Goal: Ask a question: Seek information or help from site administrators or community

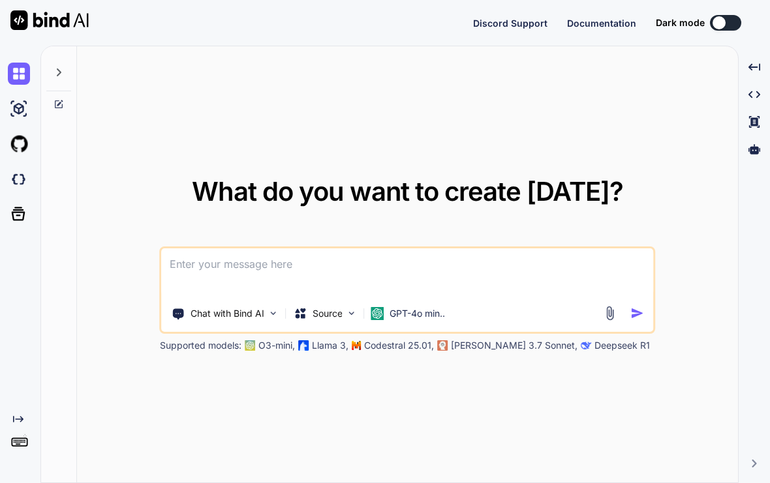
type textarea "x"
type textarea "M"
type textarea "x"
type textarea "Ma"
type textarea "x"
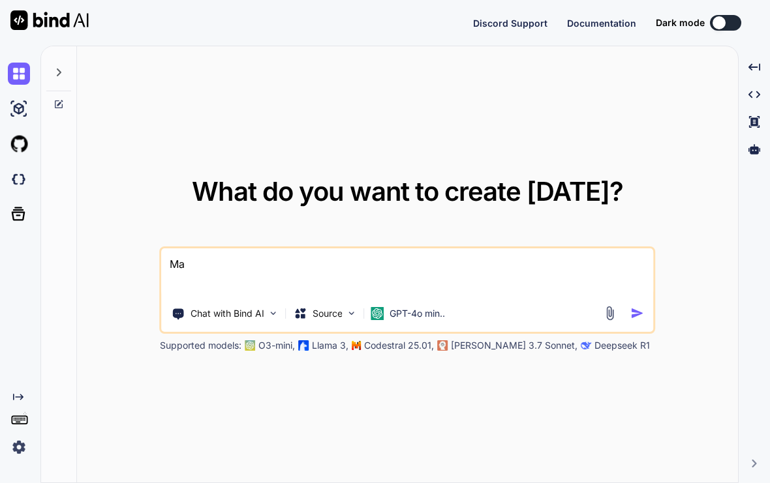
type textarea "Mak"
type textarea "x"
type textarea "Make"
type textarea "x"
type textarea "Make"
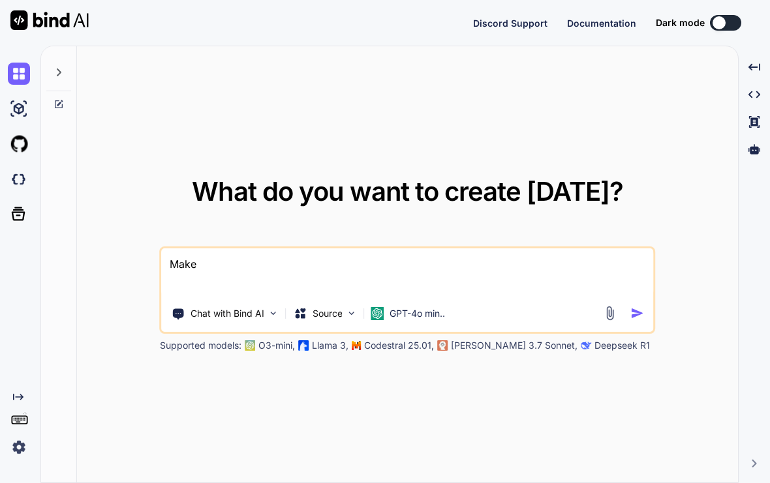
type textarea "x"
type textarea "Make m"
type textarea "x"
type textarea "Make me"
type textarea "x"
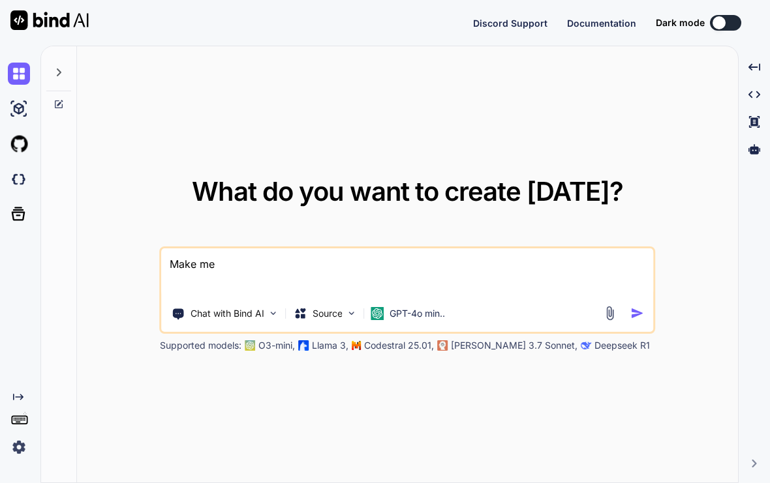
type textarea "Make me"
type textarea "x"
type textarea "Make me a"
type textarea "x"
type textarea "Make me a"
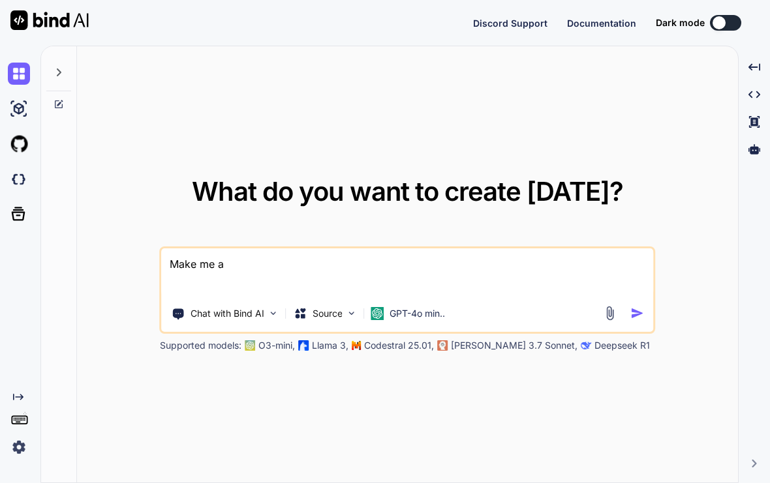
type textarea "x"
type textarea "Make me a w"
type textarea "x"
type textarea "Make me a we"
type textarea "x"
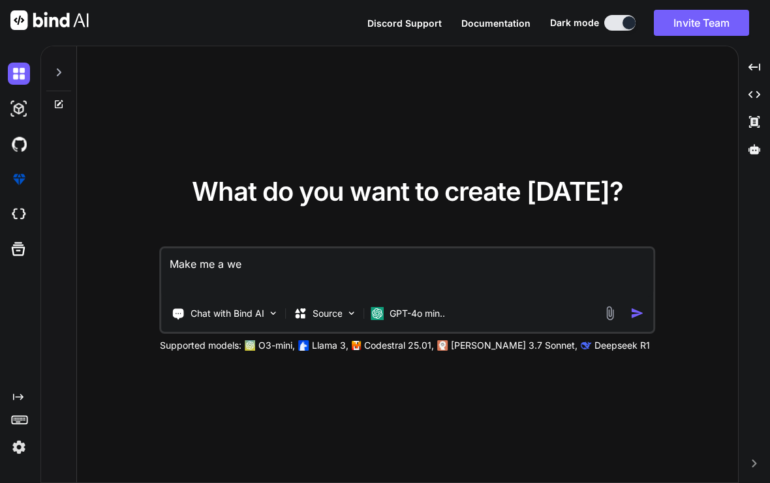
type textarea "Make me a web"
type textarea "x"
type textarea "Make me a webs"
type textarea "x"
type textarea "Make me a websi"
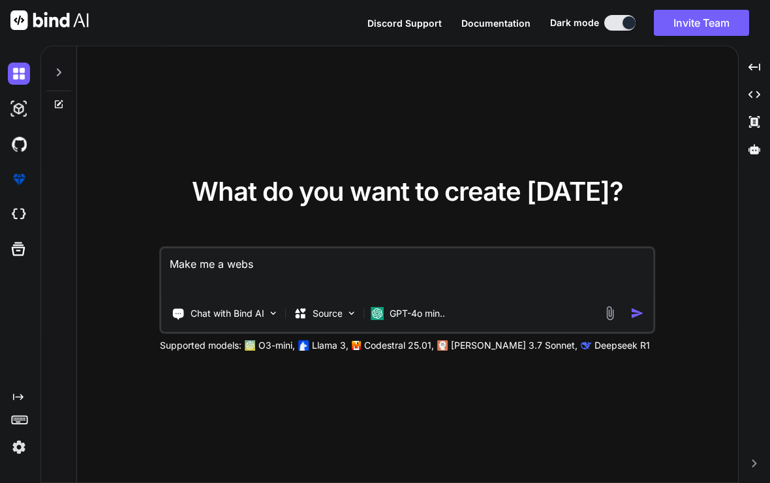
type textarea "x"
type textarea "Make me a websit"
type textarea "x"
type textarea "Make me a website"
type textarea "x"
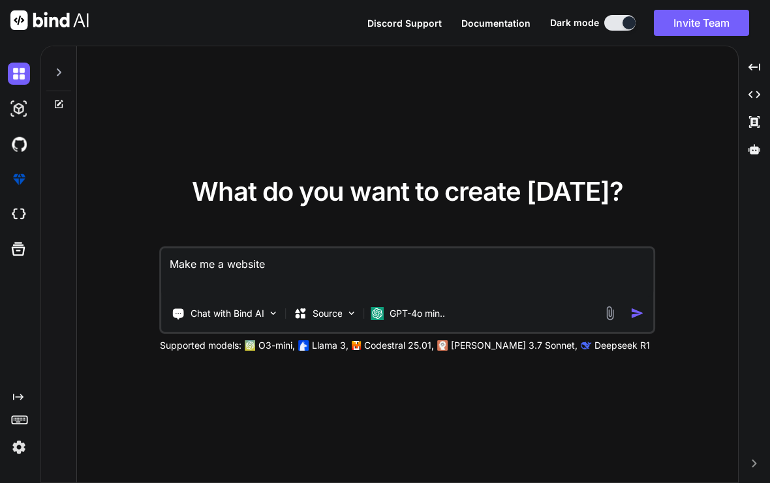
type textarea "Make me a website"
type textarea "x"
type textarea "Make me a website l"
type textarea "x"
type textarea "Make me a website li"
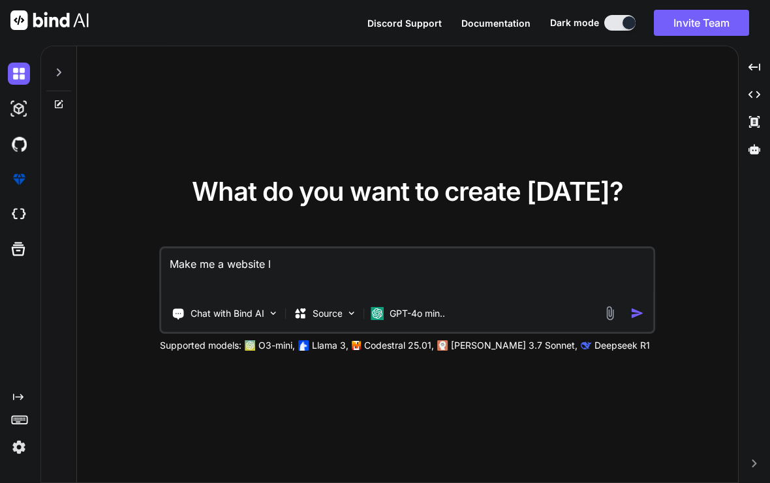
type textarea "x"
type textarea "Make me a website lik"
type textarea "x"
type textarea "Make me a website like"
type textarea "x"
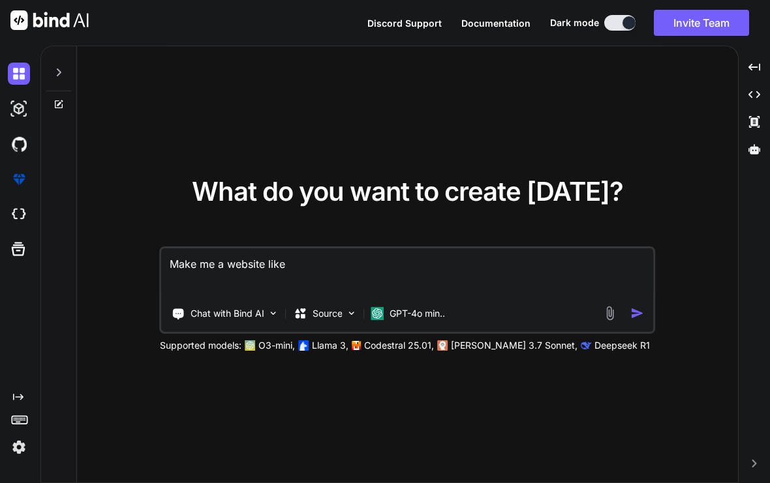
type textarea "Make me a website like"
type textarea "x"
type textarea "Make me a website like b"
type textarea "x"
type textarea "Make me a website like bl"
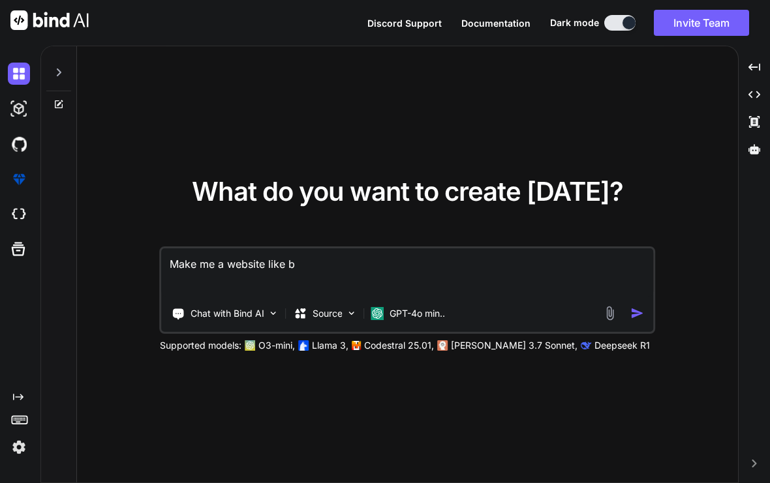
type textarea "x"
type textarea "Make me a website like blo"
type textarea "x"
type textarea "Make me a website like bloo"
type textarea "x"
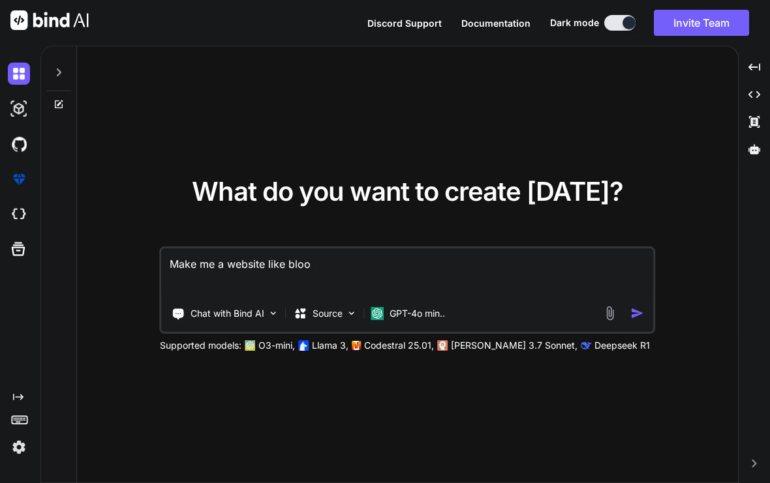
type textarea "Make me a website like blook"
type textarea "x"
type textarea "Make me a website like blooke"
type textarea "x"
type textarea "Make me a website like blooket"
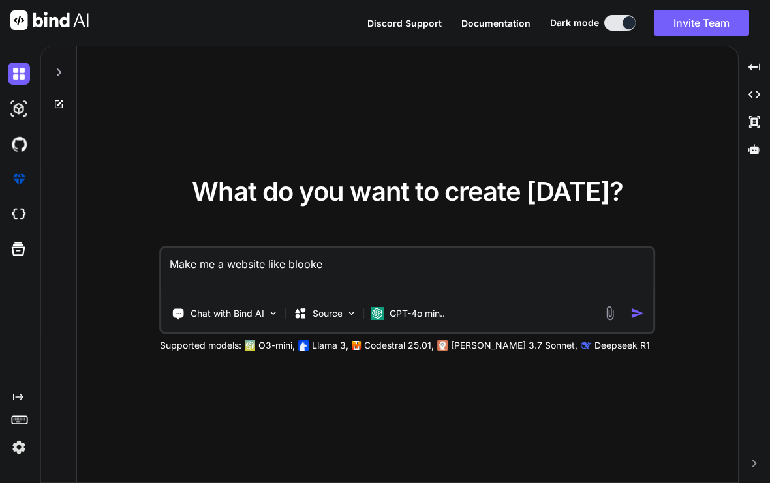
type textarea "x"
type textarea "Make me a website like blooket"
click at [633, 320] on img "button" at bounding box center [637, 314] width 14 height 14
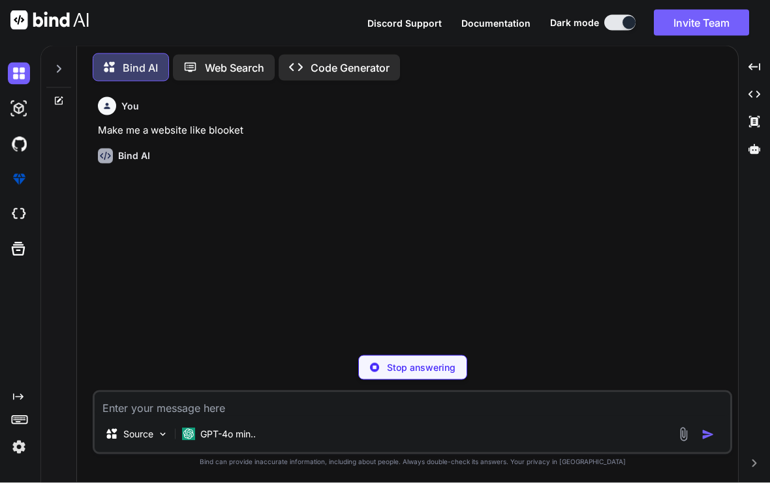
scroll to position [23, 0]
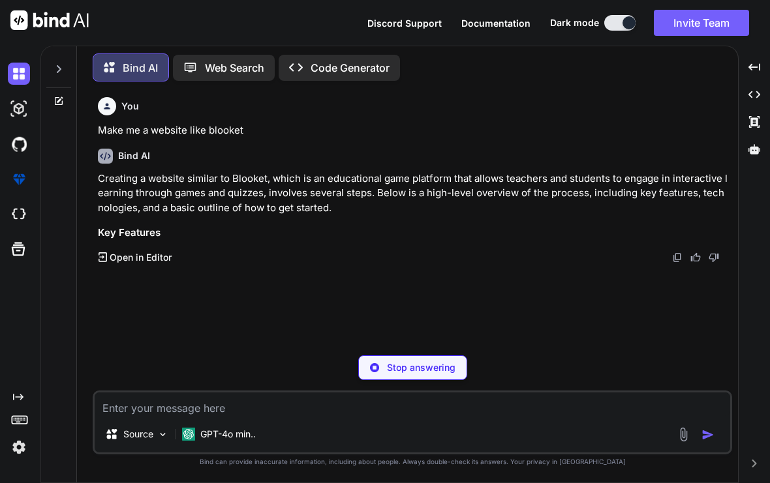
type textarea "x"
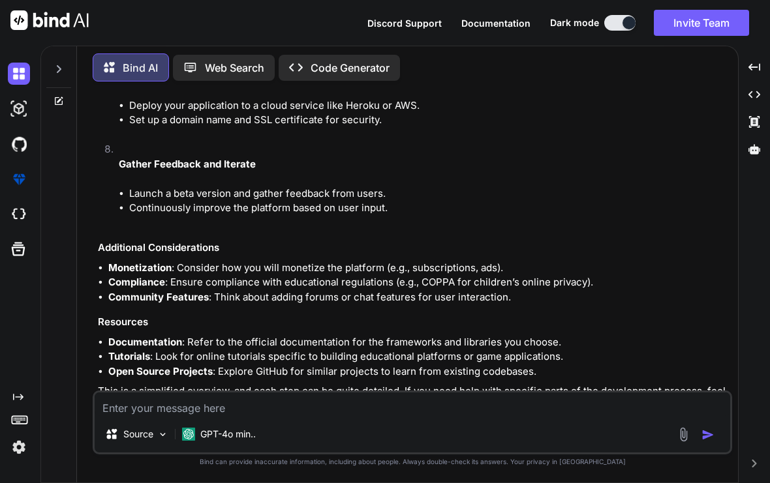
click at [166, 409] on textarea at bounding box center [412, 404] width 635 height 23
type textarea "Make a blooket clone using html"
click at [703, 424] on div "Source GPT-4o min.." at bounding box center [412, 436] width 635 height 31
click at [703, 440] on img "button" at bounding box center [707, 435] width 13 height 13
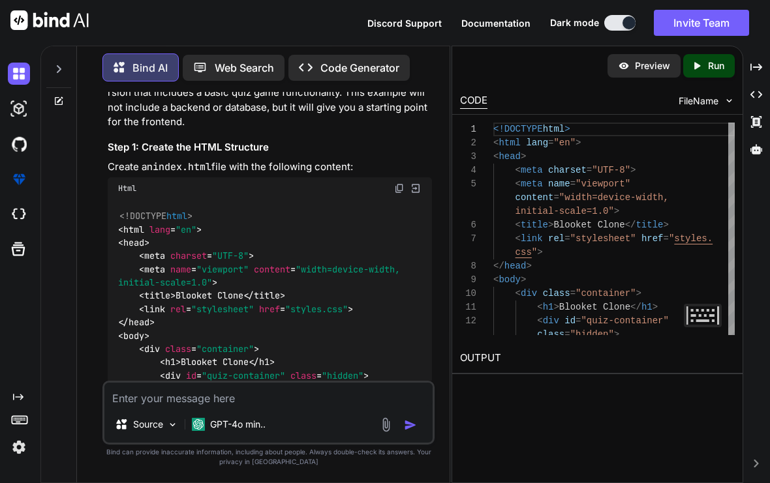
scroll to position [1836, 0]
click at [397, 183] on img at bounding box center [399, 188] width 10 height 10
click at [175, 406] on textarea at bounding box center [268, 394] width 328 height 23
click at [333, 406] on textarea "Make a bookmarklet that has this HTML:" at bounding box center [268, 394] width 328 height 23
paste textarea "<!LOREMIP dolo> sitametConsectEtur() <!-- Adipisci Elit Seddo eius--> <!-- Tem …"
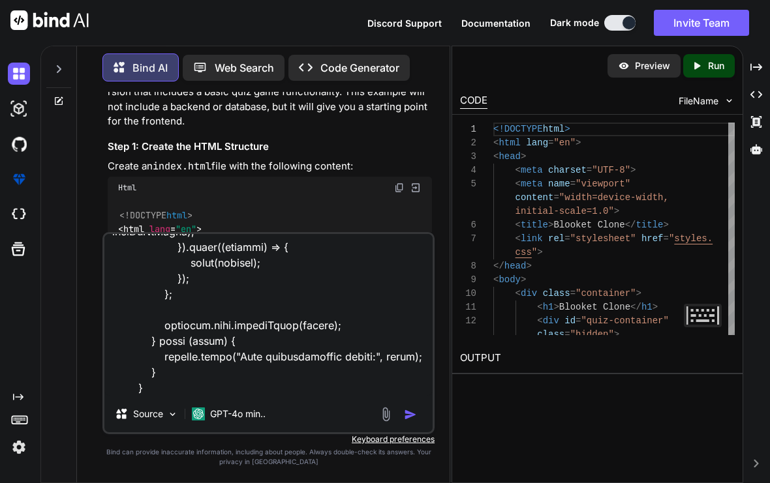
type textarea "Make a bookmarklet that has this HTML: <!DOCTYPE html> requestPointerLock() <!-…"
click at [399, 422] on div at bounding box center [400, 414] width 44 height 15
click at [410, 421] on img "button" at bounding box center [410, 414] width 13 height 13
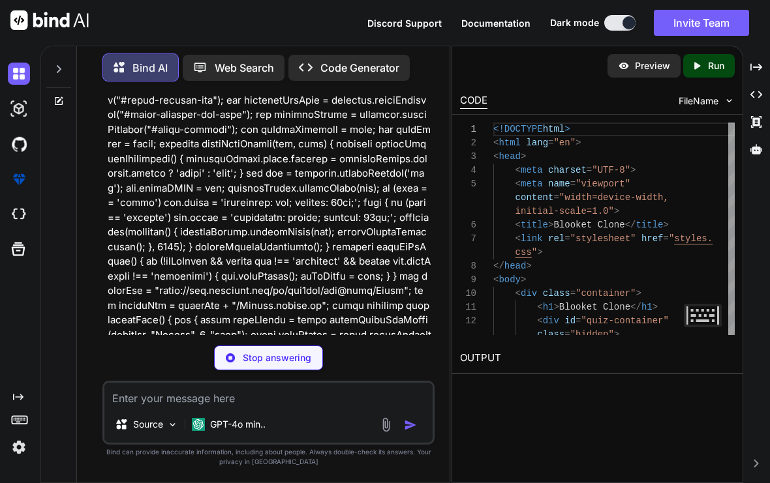
scroll to position [5105, 0]
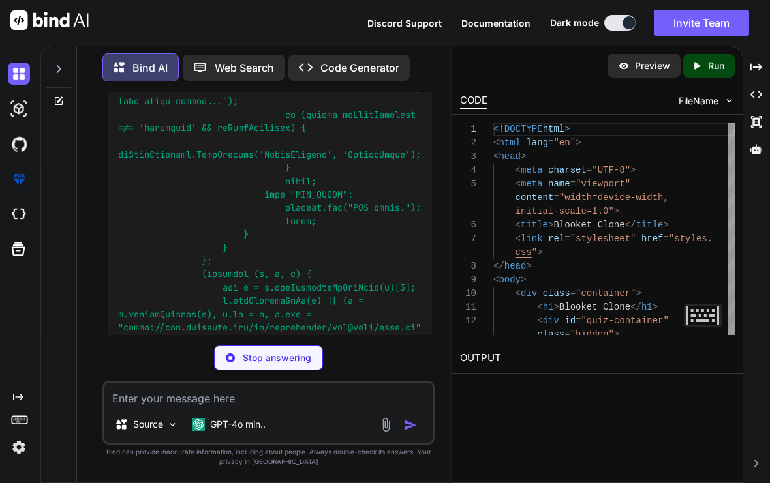
scroll to position [6271, 0]
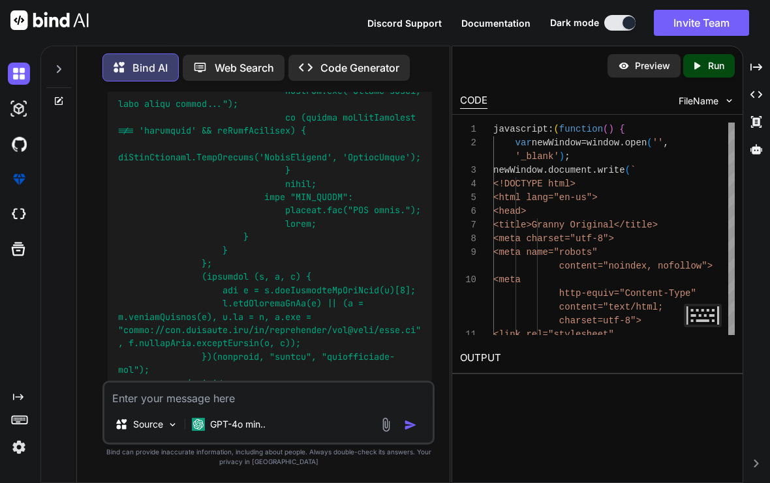
click at [248, 397] on textarea at bounding box center [268, 394] width 328 height 23
paste textarea "javascript:(async()=%3E%7B_blsbu=%22https%3A//[DOMAIN_NAME]%22;var%20wfcall=[DO…"
type textarea "use this bookmarklet template but replace it with this html: javascript:(async(…"
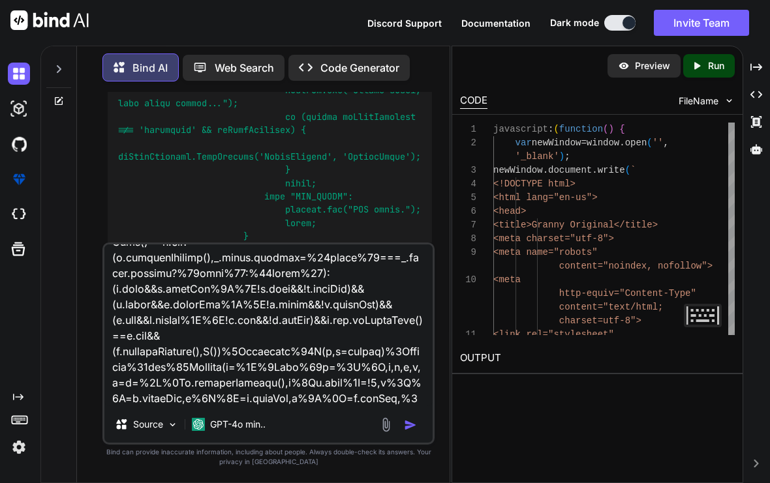
scroll to position [6272, 0]
click at [177, 398] on textarea at bounding box center [268, 326] width 328 height 162
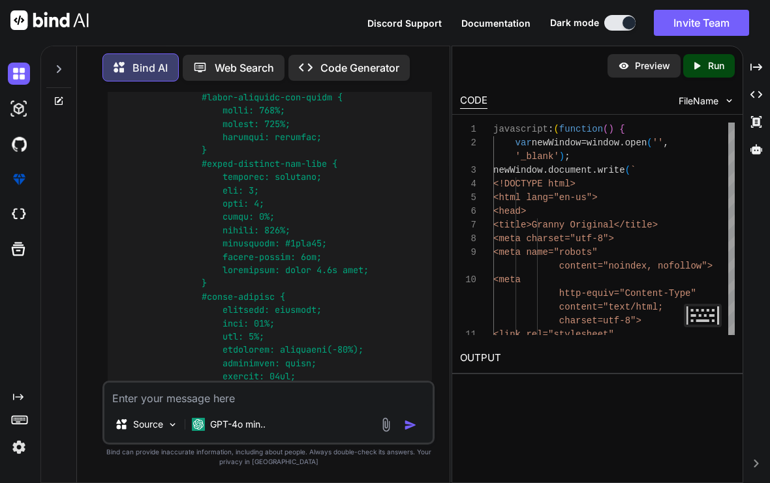
scroll to position [10723, 0]
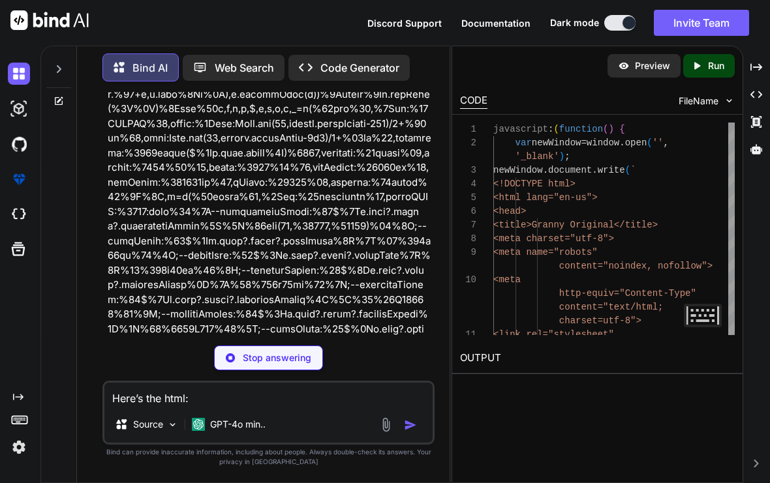
click at [312, 397] on textarea "Here’s the html:" at bounding box center [268, 394] width 328 height 23
paste textarea "<!LOREMIP dolo> sitametConsectEtur() <!-- Adipisci Elit Seddo eius--> <!-- Tem …"
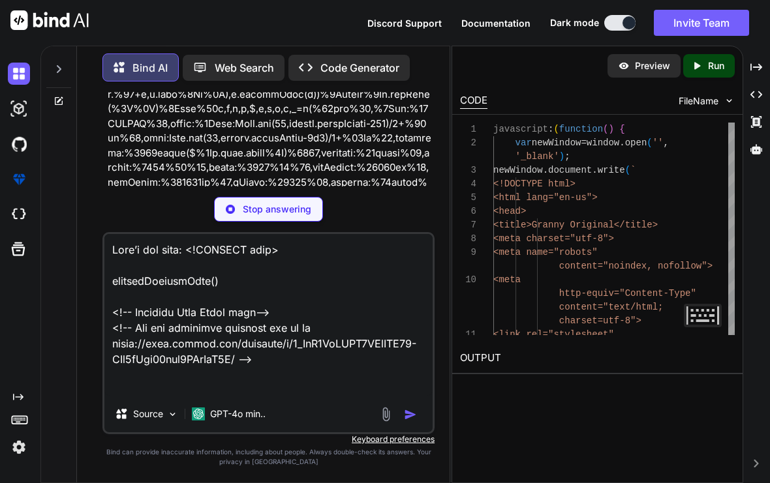
scroll to position [4246, 0]
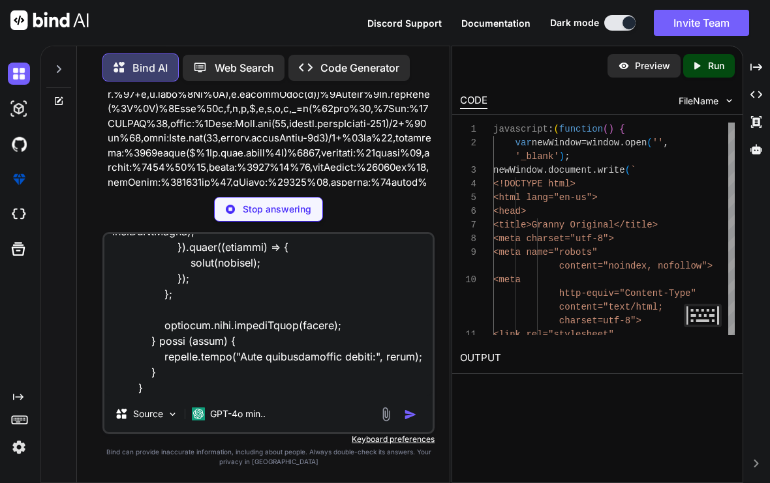
type textarea "Lore’i dol sita: <!CONSECT adip> elitsedDoeiusmOdte() <!-- Incididu Utla Etdol …"
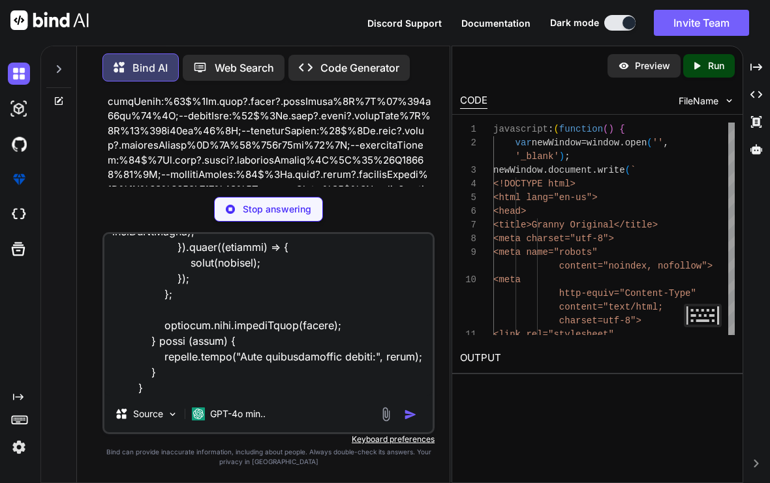
scroll to position [10862, 0]
click at [404, 404] on div "Source GPT-4o min.." at bounding box center [268, 416] width 328 height 31
click at [407, 423] on div "Source GPT-4o min.." at bounding box center [268, 416] width 328 height 31
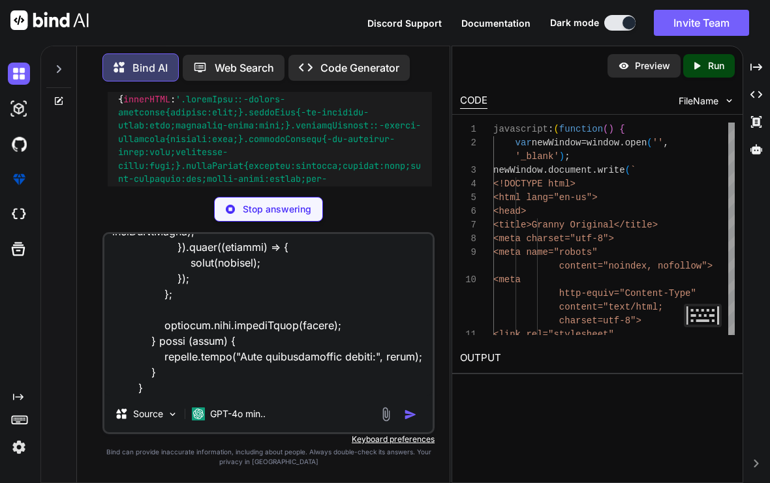
scroll to position [75680, 0]
click at [303, 207] on p "Stop answering" at bounding box center [277, 209] width 68 height 13
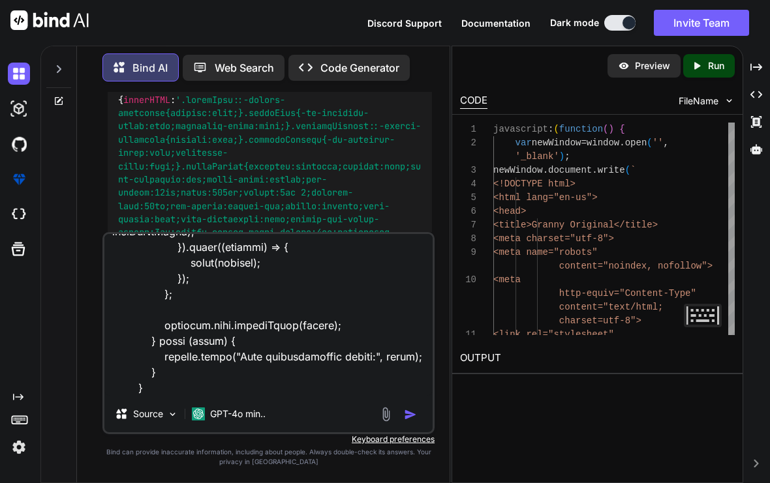
click at [410, 407] on div at bounding box center [400, 414] width 44 height 15
click at [404, 409] on img "button" at bounding box center [410, 414] width 13 height 13
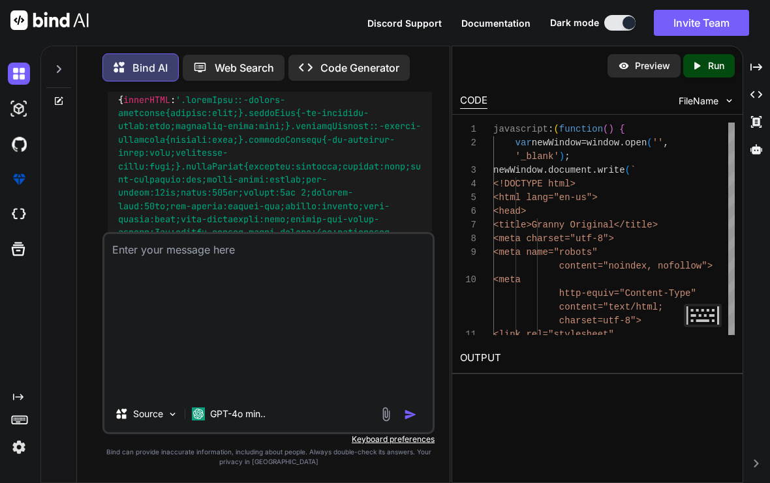
scroll to position [0, 0]
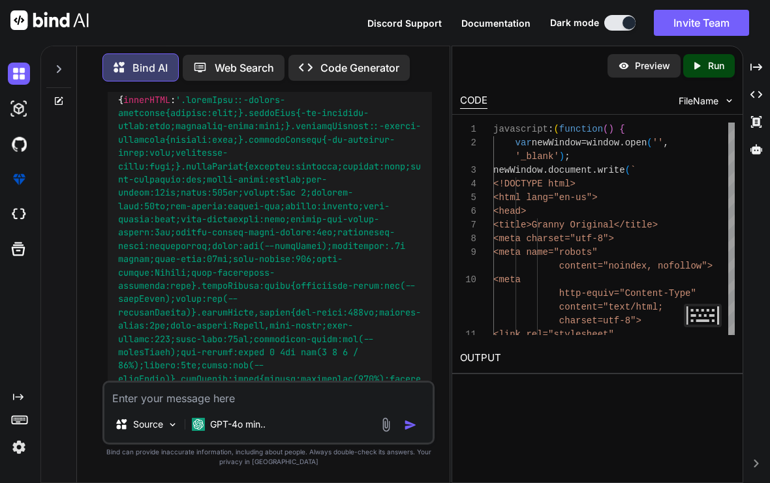
click at [404, 409] on div "Source GPT-4o min.." at bounding box center [268, 413] width 332 height 64
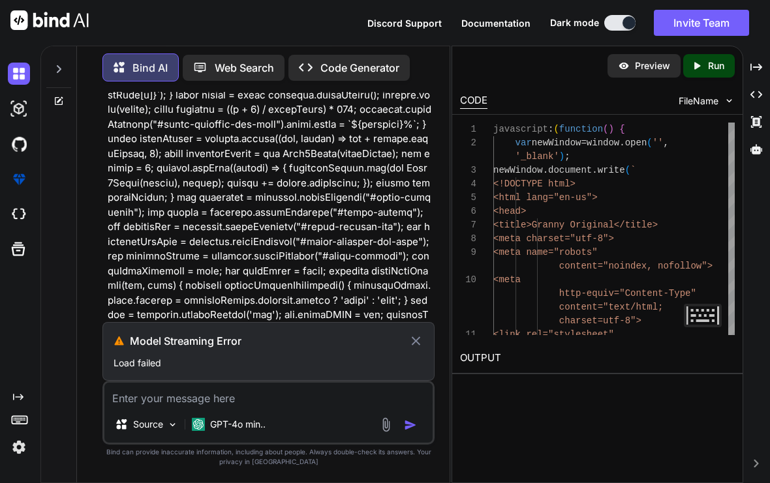
scroll to position [77016, 0]
click at [176, 391] on textarea at bounding box center [268, 394] width 328 height 23
paste textarea "<!LOREMIP dolo> sitametConsectEtur() <!-- Adipisci Elit Seddo eius--> <!-- Tem …"
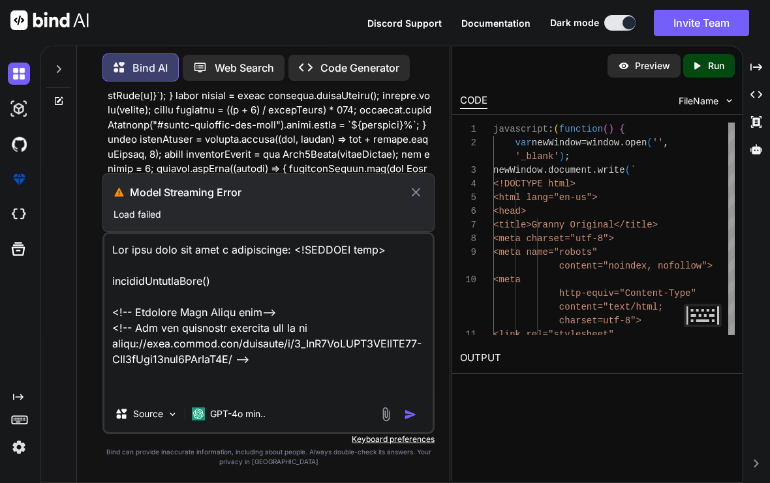
scroll to position [4246, 0]
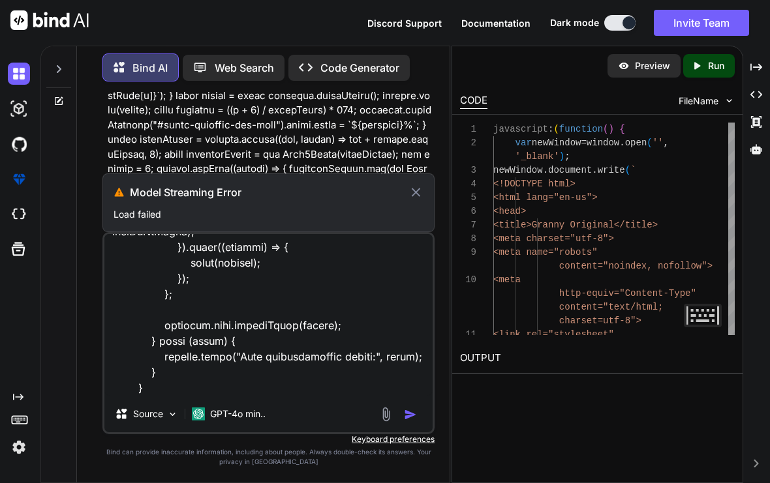
type textarea "Use this html and make a bookmarklet: <!DOCTYPE html> requestPointerLock() <!--…"
click at [397, 416] on div at bounding box center [400, 414] width 44 height 15
